Goal: Use online tool/utility: Utilize a website feature to perform a specific function

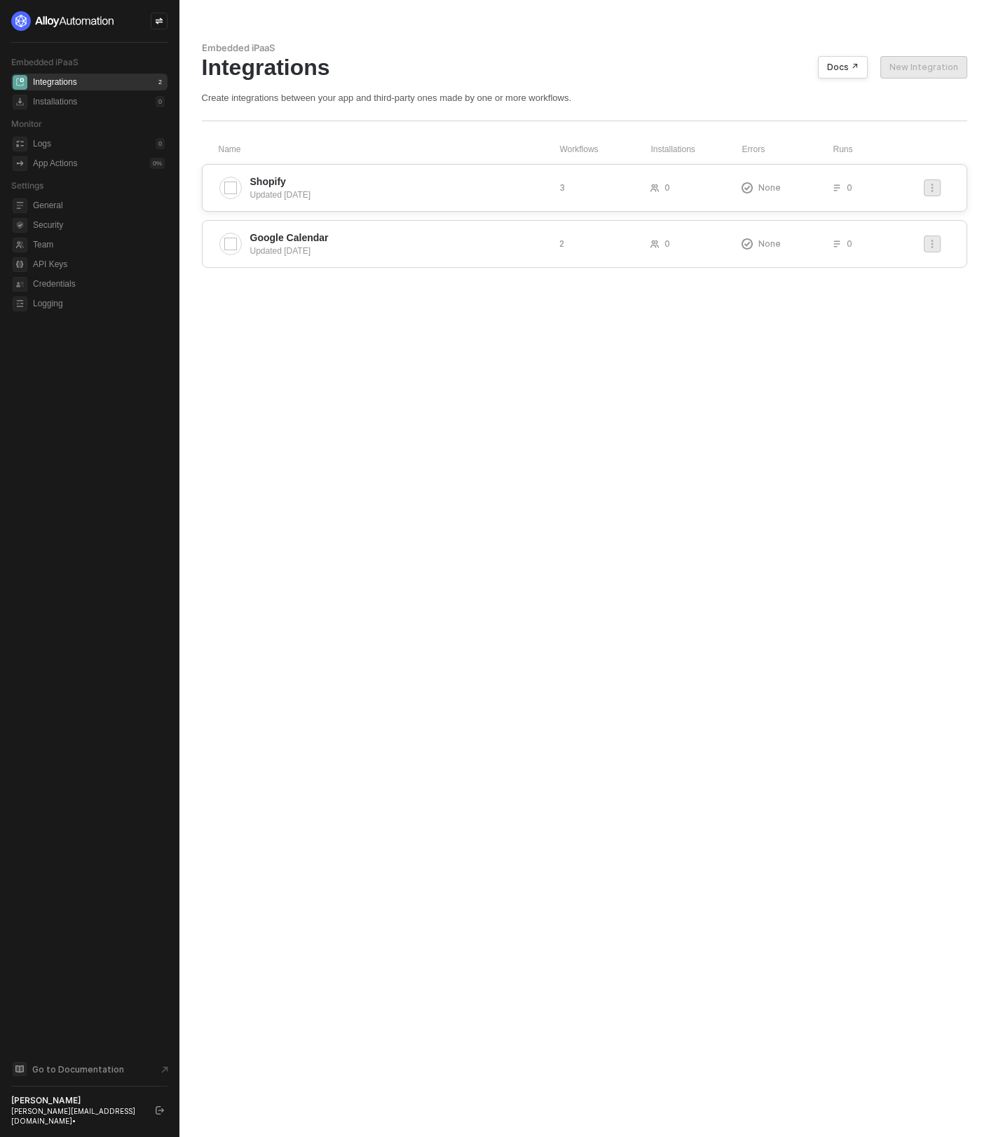
click at [308, 188] on span "Shopify" at bounding box center [399, 182] width 298 height 14
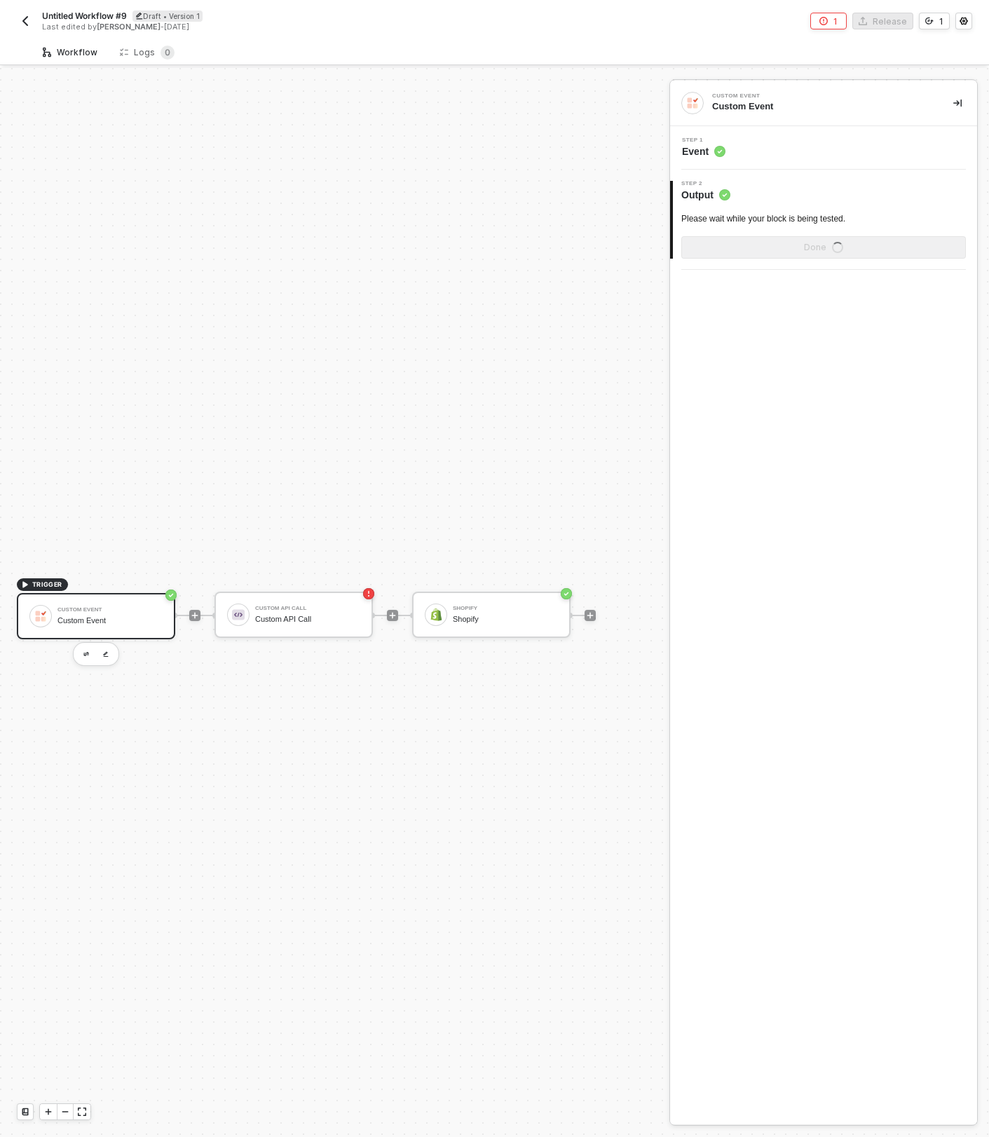
scroll to position [36, 0]
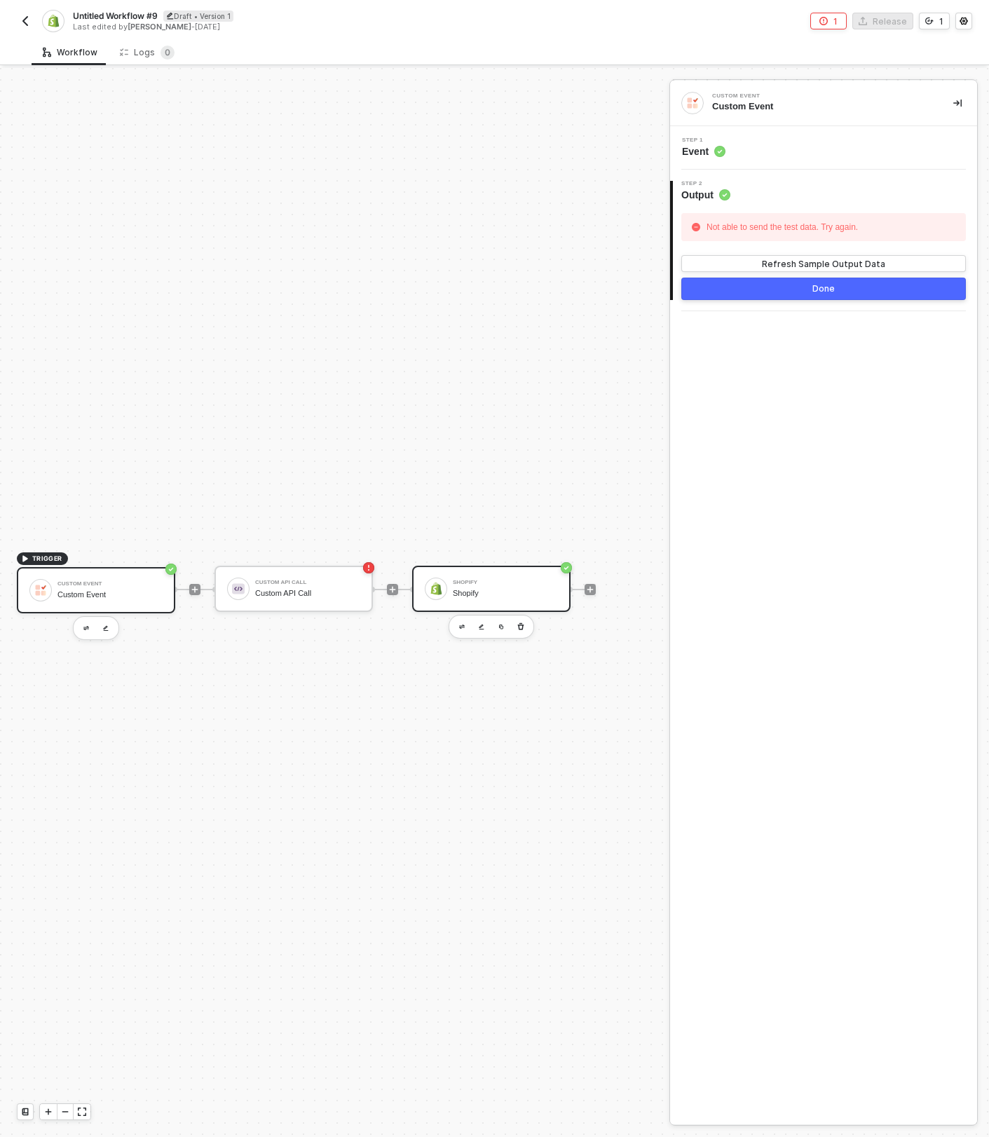
click at [479, 576] on div "Shopify Shopify" at bounding box center [505, 589] width 105 height 27
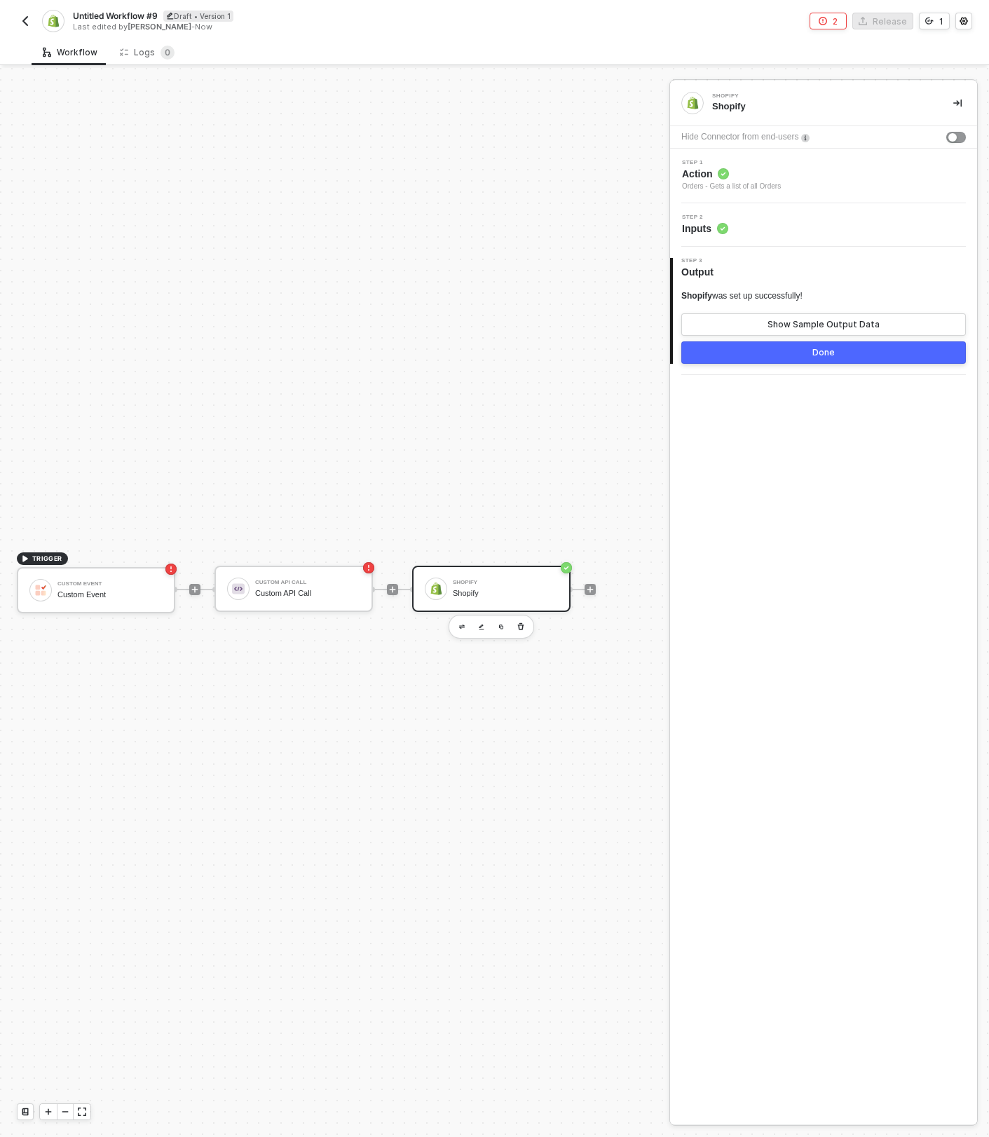
click at [741, 176] on span "Action" at bounding box center [731, 174] width 99 height 14
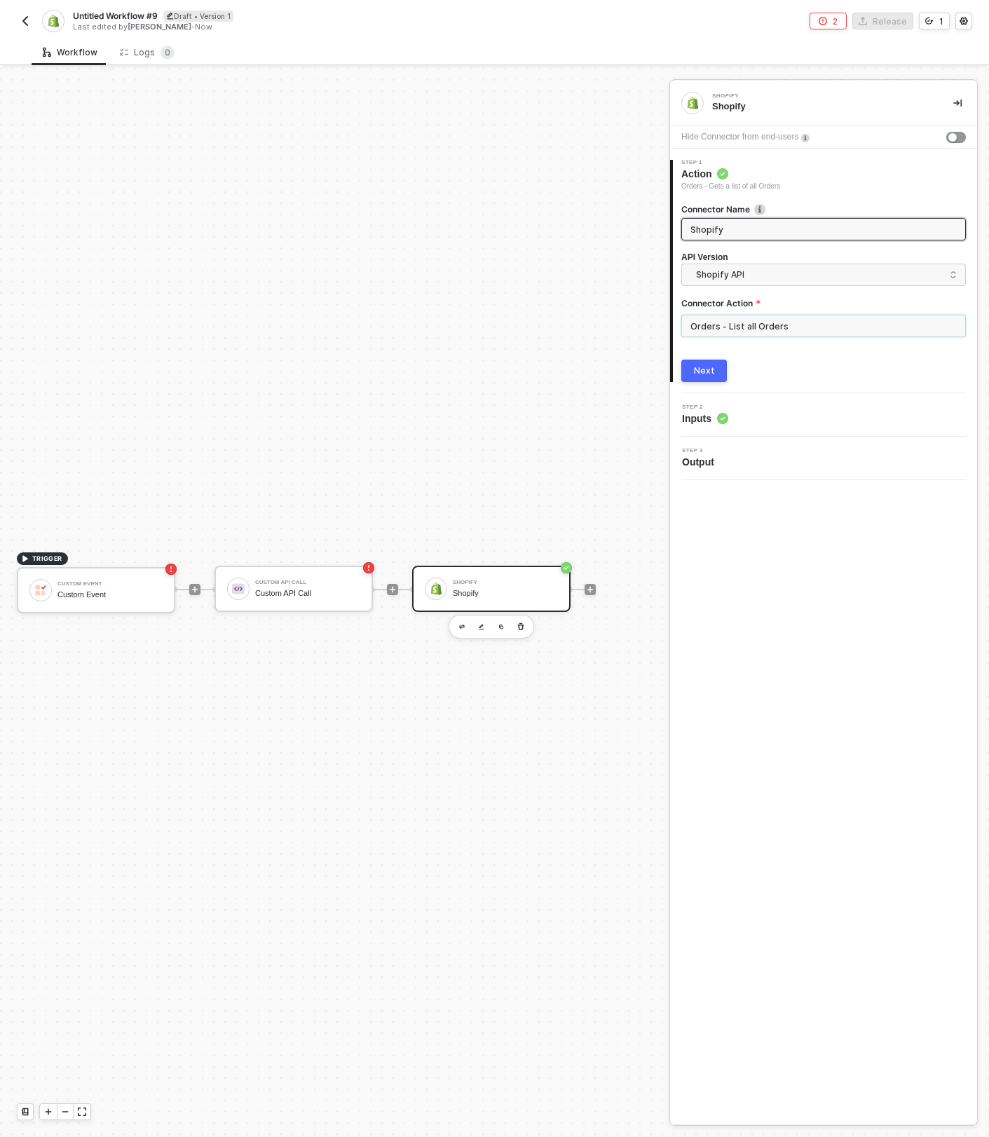
click at [735, 315] on input "Orders - List all Orders" at bounding box center [823, 326] width 285 height 22
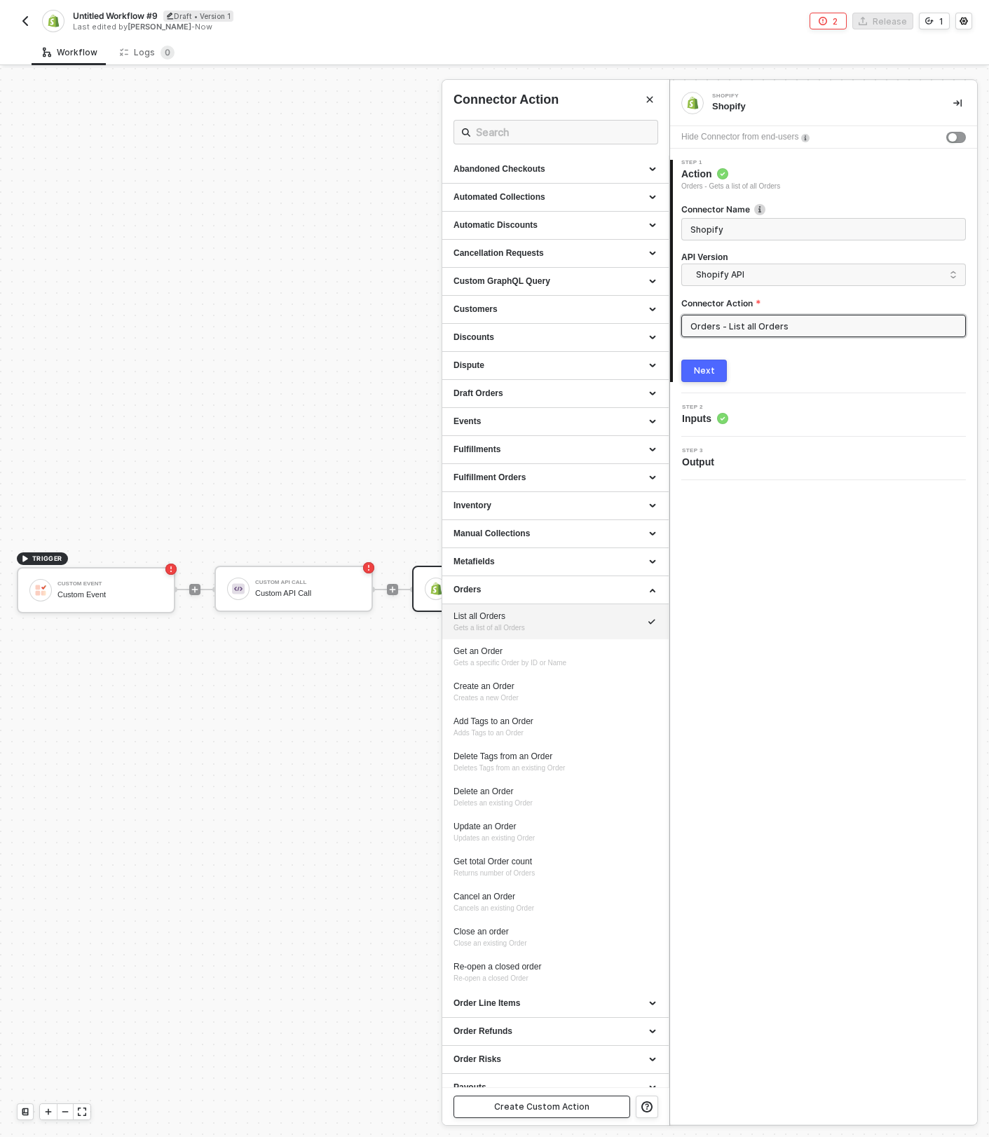
drag, startPoint x: 579, startPoint y: 1103, endPoint x: 579, endPoint y: 1095, distance: 7.7
click at [580, 1103] on div "Create Custom Action" at bounding box center [541, 1106] width 95 height 11
